Goal: Navigation & Orientation: Find specific page/section

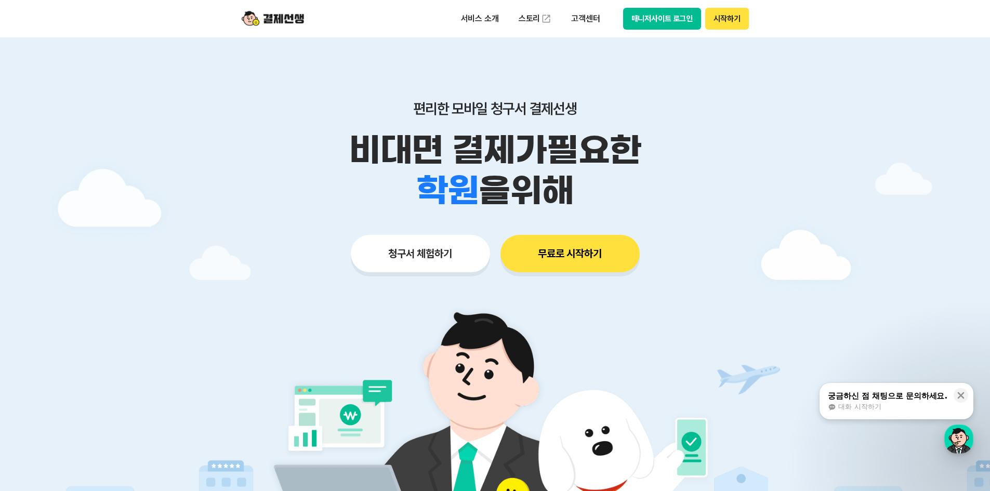
click at [660, 25] on button "매니저사이트 로그인" at bounding box center [662, 19] width 78 height 22
click at [654, 14] on button "매니저사이트 로그인" at bounding box center [662, 19] width 78 height 22
click at [638, 21] on button "매니저사이트 로그인" at bounding box center [662, 19] width 78 height 22
click at [657, 16] on button "매니저사이트 로그인" at bounding box center [662, 19] width 78 height 22
click at [666, 20] on button "매니저사이트 로그인" at bounding box center [662, 19] width 78 height 22
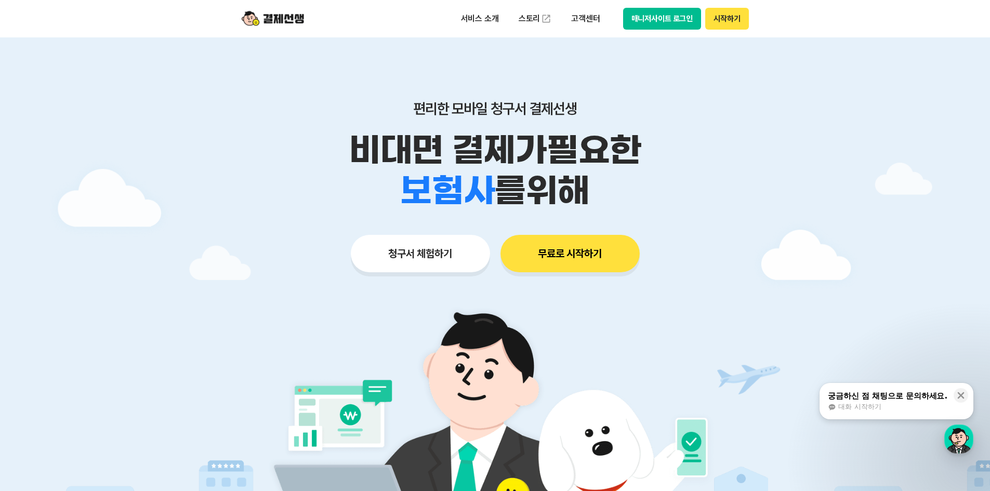
click at [727, 19] on button "시작하기" at bounding box center [726, 19] width 43 height 22
click at [890, 402] on div "궁금하신 점 채팅으로 문의하세요. 대화 시작하기" at bounding box center [888, 401] width 122 height 22
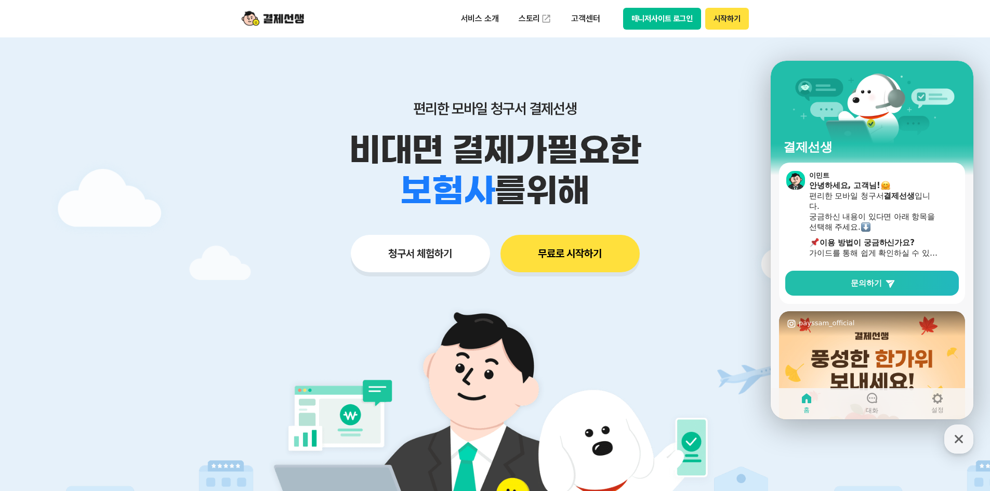
click at [663, 25] on button "매니저사이트 로그인" at bounding box center [662, 19] width 78 height 22
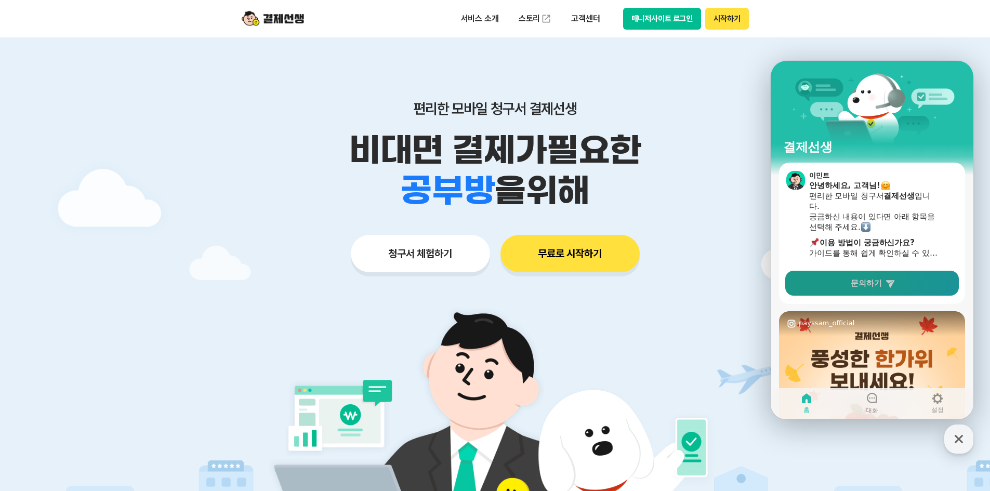
click at [878, 285] on span "문의하기" at bounding box center [866, 283] width 31 height 10
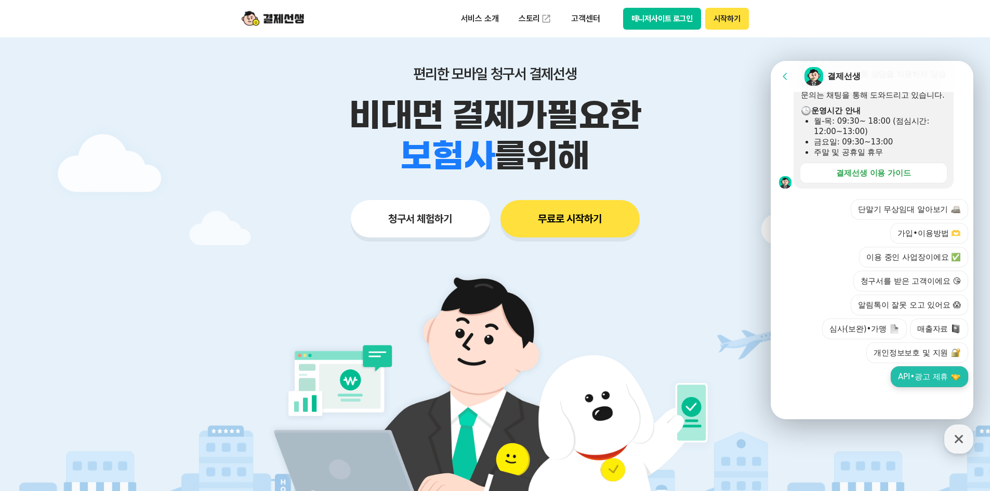
scroll to position [52, 0]
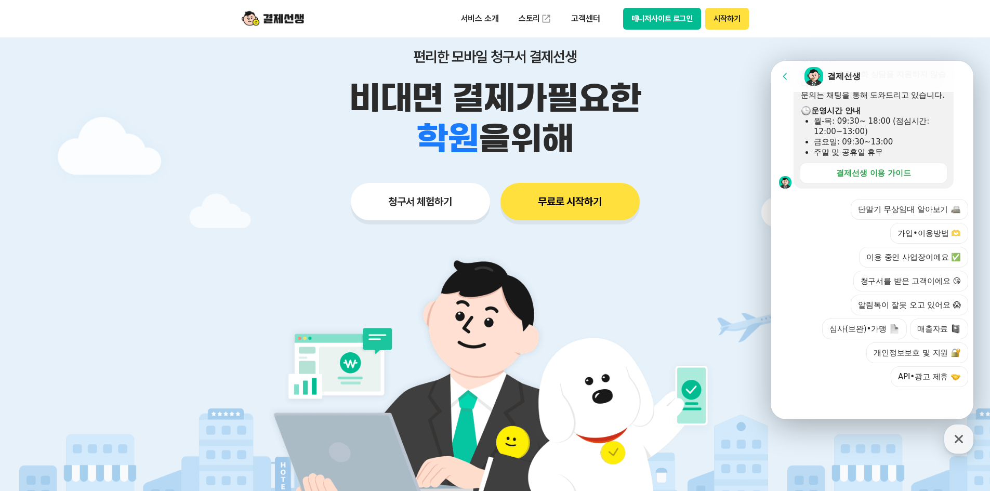
click at [785, 75] on icon at bounding box center [785, 76] width 10 height 10
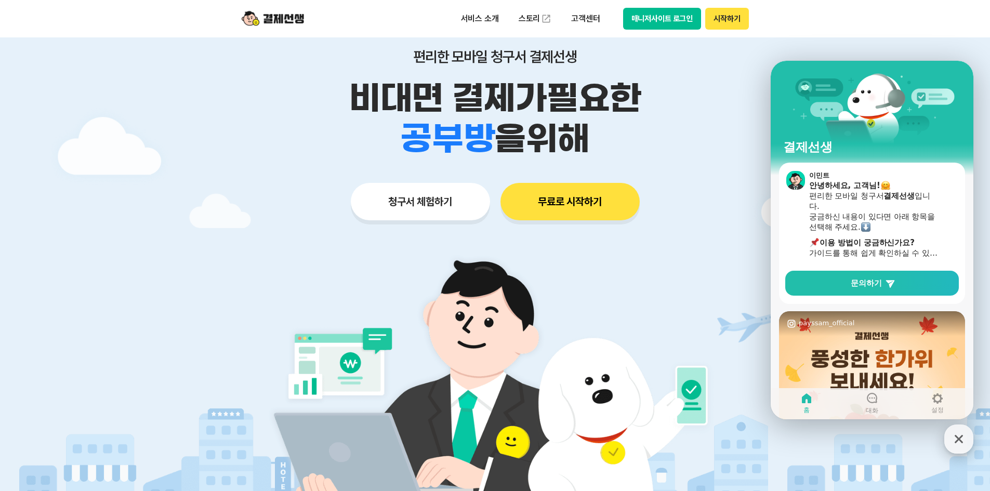
click at [958, 440] on icon "button" at bounding box center [959, 439] width 8 height 8
